Goal: Find specific page/section: Find specific page/section

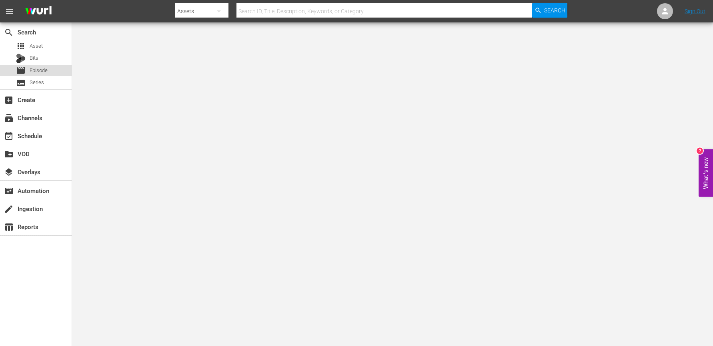
click at [44, 68] on span "Episode" at bounding box center [39, 70] width 18 height 8
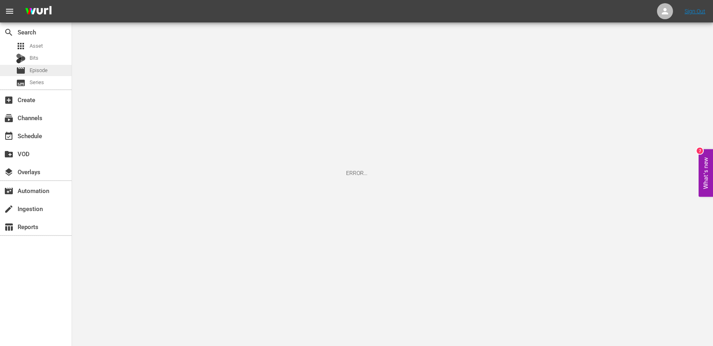
click at [48, 72] on div "movie Episode" at bounding box center [36, 70] width 72 height 11
click at [46, 67] on span "Episode" at bounding box center [39, 70] width 18 height 8
drag, startPoint x: 46, startPoint y: 67, endPoint x: 49, endPoint y: 58, distance: 9.5
click at [49, 58] on div "Bits" at bounding box center [36, 58] width 72 height 11
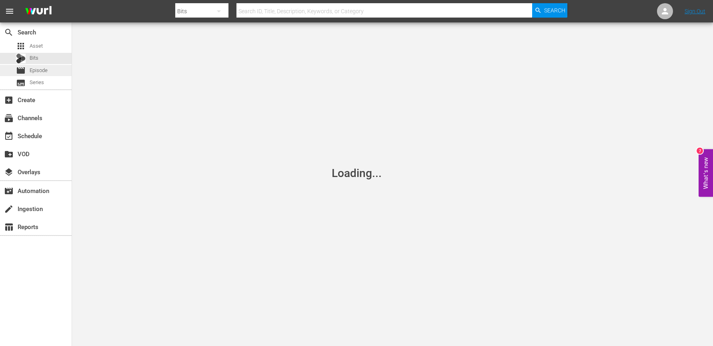
click at [42, 71] on span "Episode" at bounding box center [39, 70] width 18 height 8
